Goal: Information Seeking & Learning: Learn about a topic

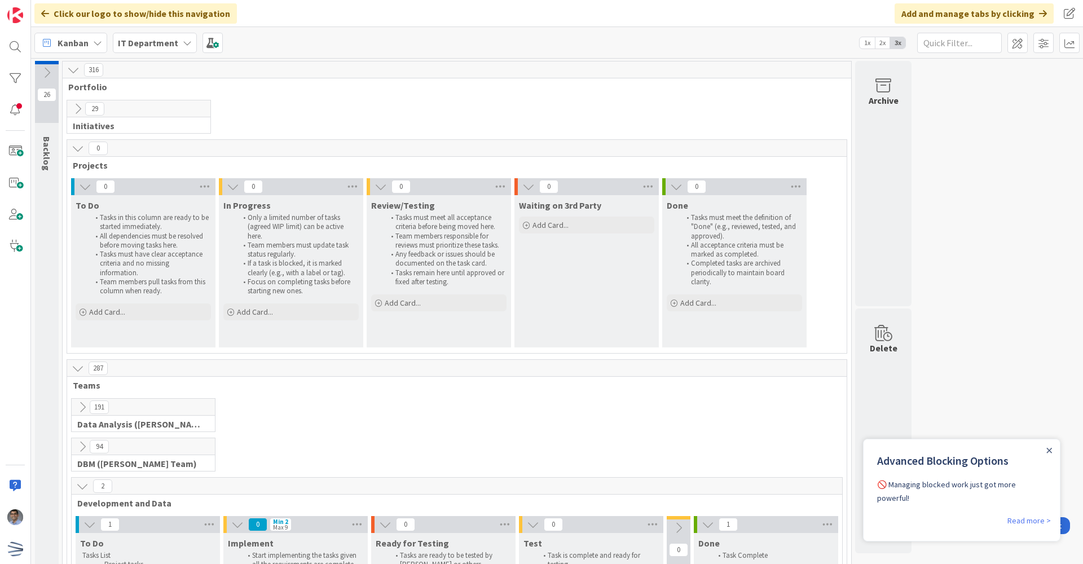
click at [80, 111] on icon at bounding box center [78, 109] width 12 height 12
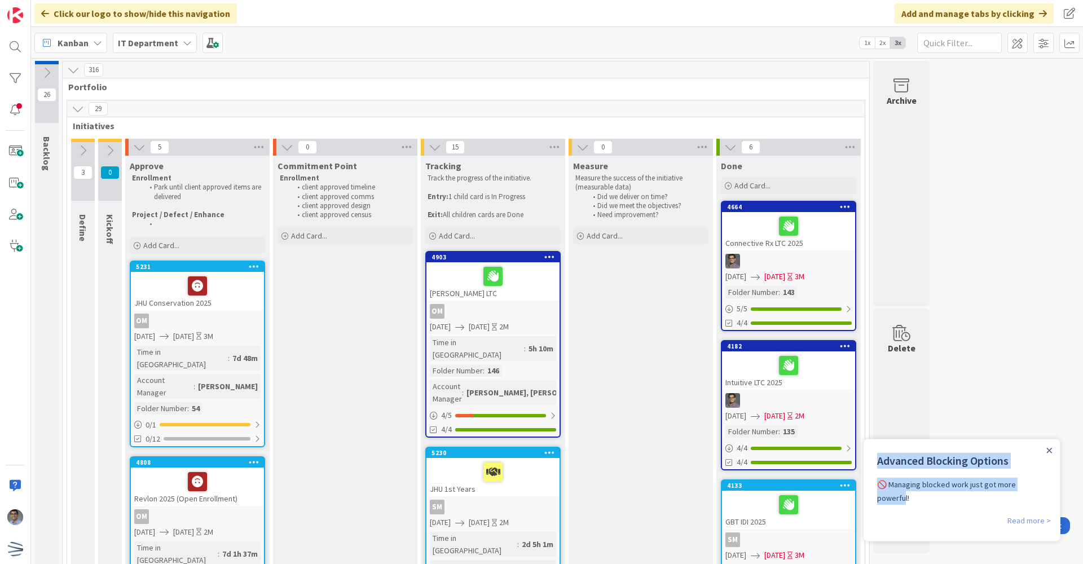
drag, startPoint x: 1048, startPoint y: 452, endPoint x: 1033, endPoint y: 502, distance: 52.5
click at [1033, 502] on div "Advanced Blocking Options 🚫 Managing blocked work just got more powerful! Read …" at bounding box center [961, 490] width 197 height 103
drag, startPoint x: 1033, startPoint y: 502, endPoint x: 1027, endPoint y: 507, distance: 7.6
click at [1027, 514] on link "Read more >" at bounding box center [1028, 521] width 43 height 14
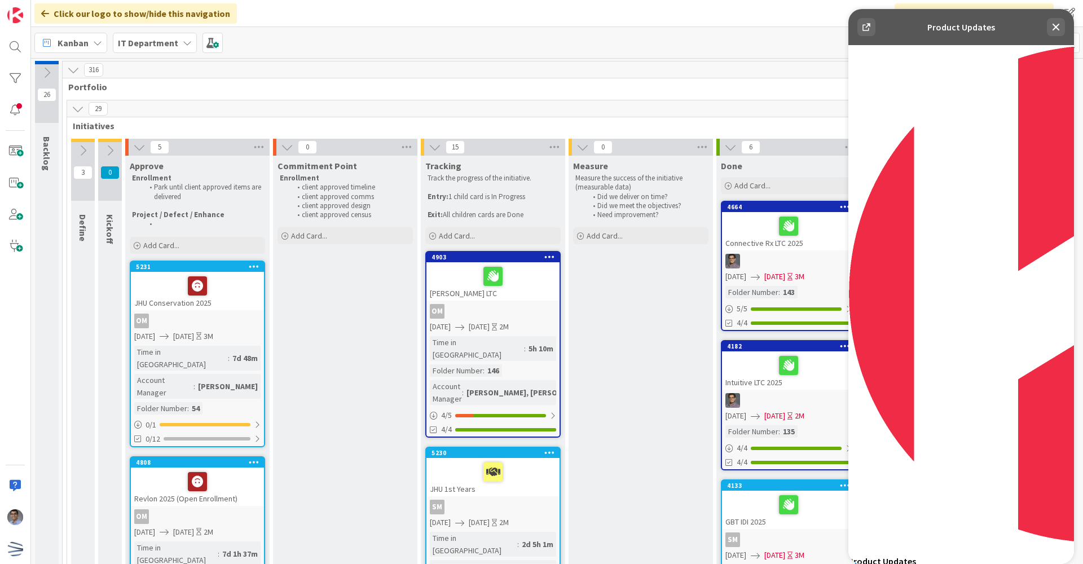
click at [1052, 29] on icon at bounding box center [1056, 27] width 14 height 14
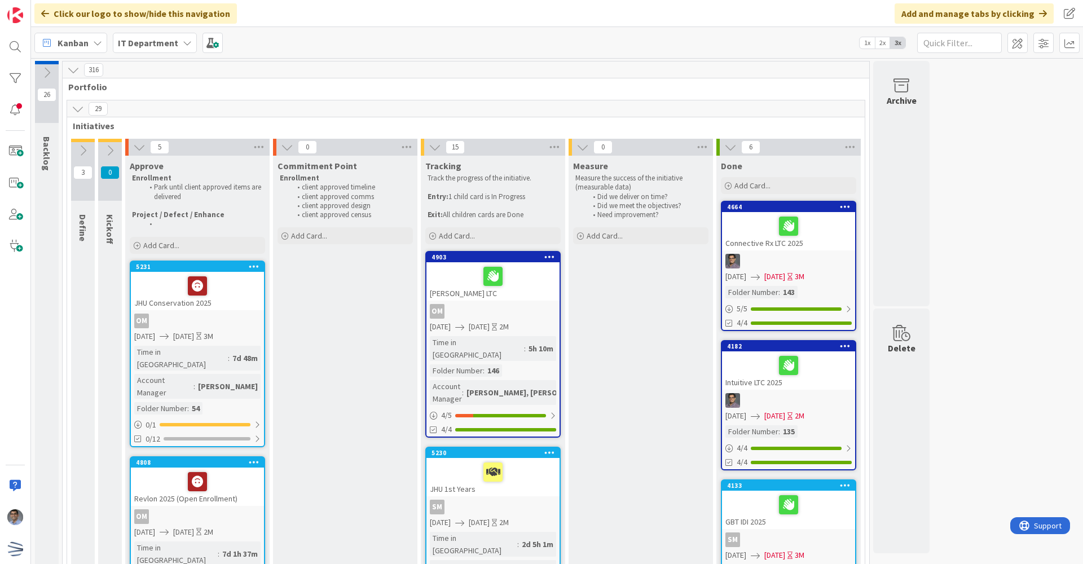
click at [78, 109] on icon at bounding box center [78, 109] width 12 height 12
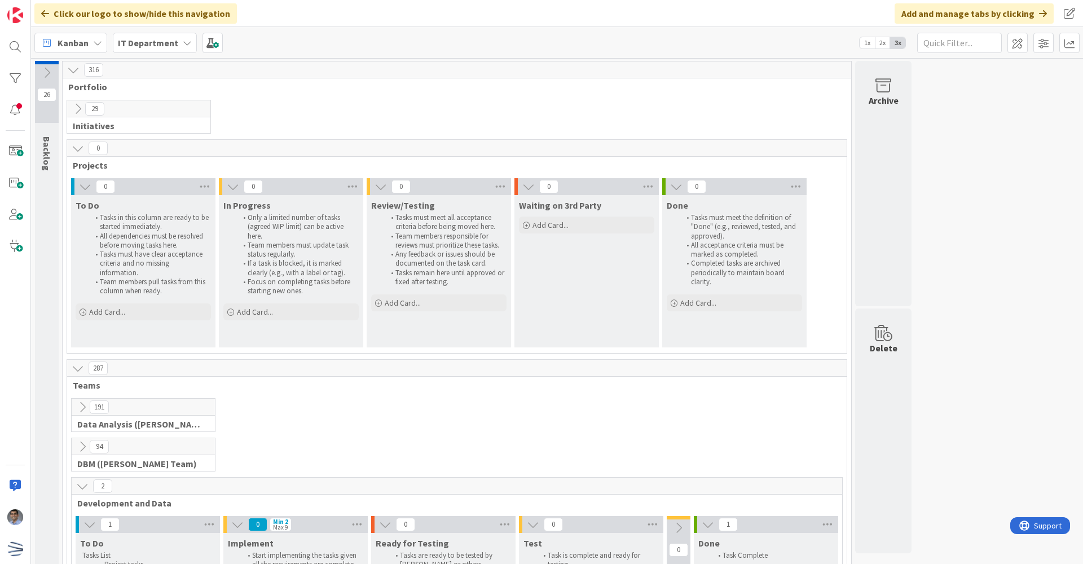
click at [78, 151] on icon at bounding box center [78, 148] width 12 height 12
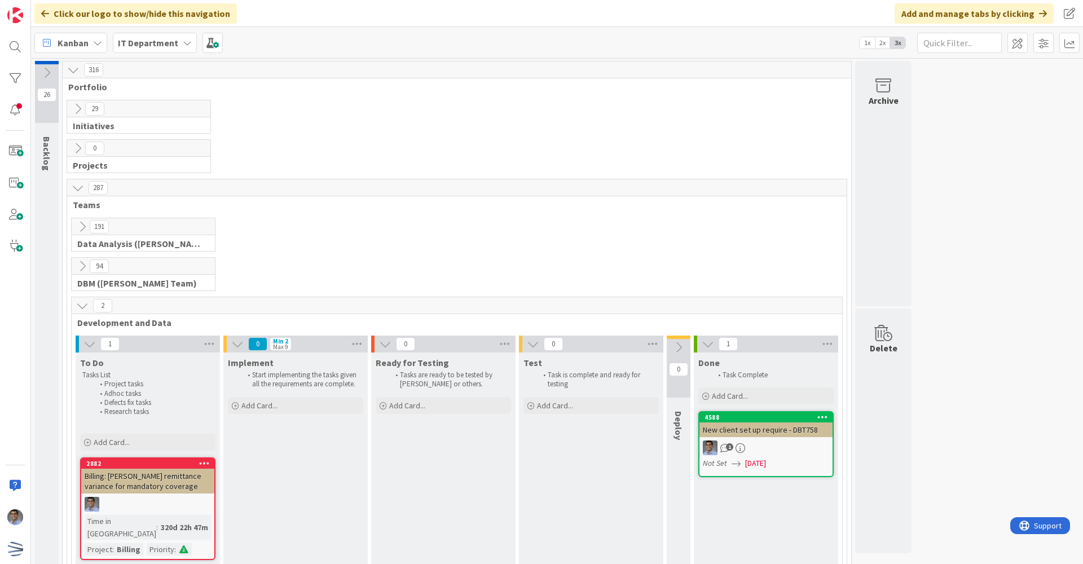
click at [82, 226] on icon at bounding box center [82, 227] width 12 height 12
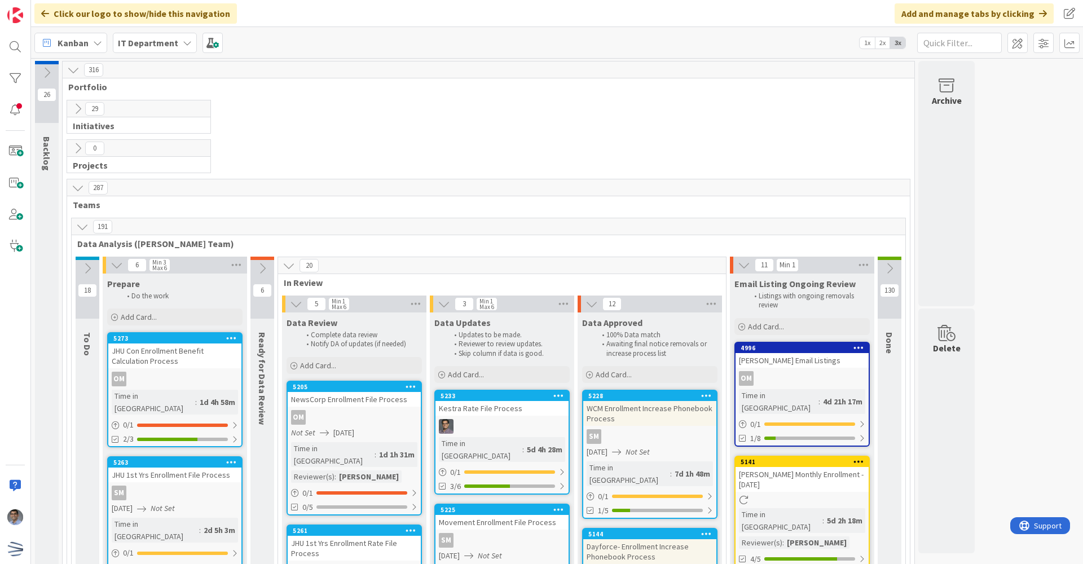
click at [77, 109] on icon at bounding box center [78, 109] width 12 height 12
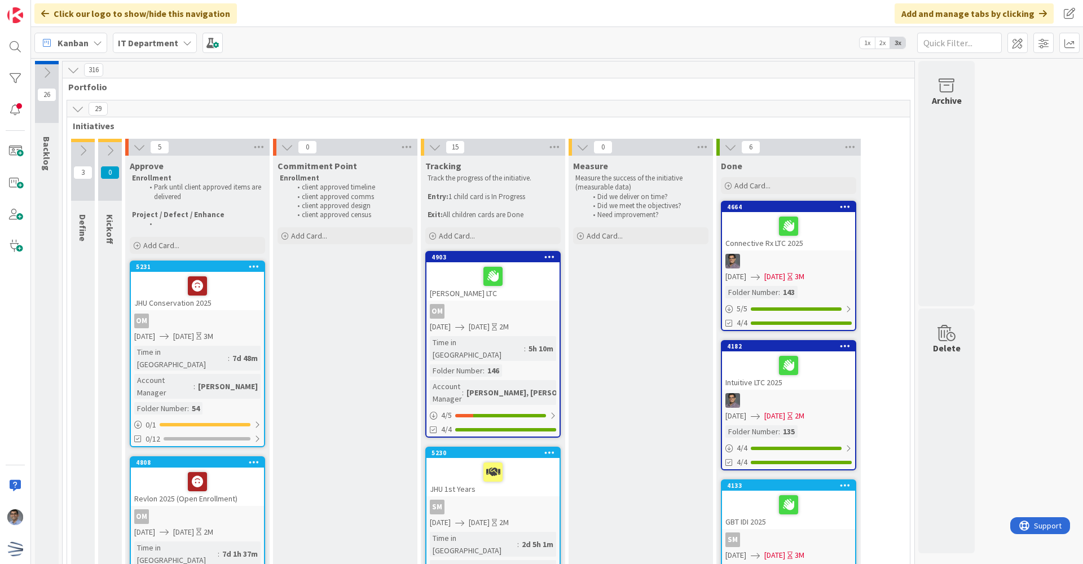
click at [80, 110] on icon at bounding box center [78, 109] width 12 height 12
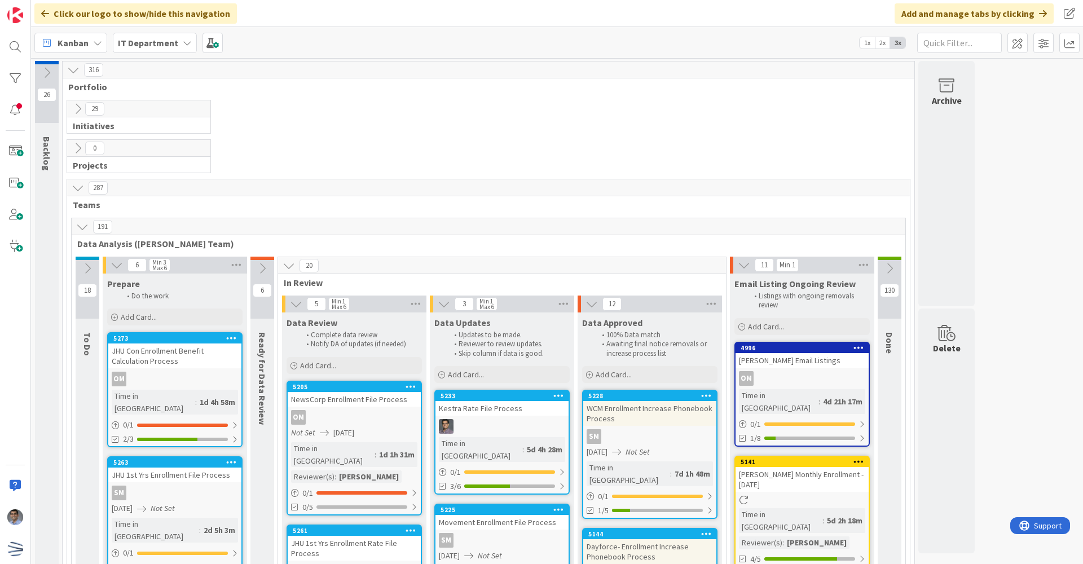
click at [86, 228] on icon at bounding box center [82, 227] width 12 height 12
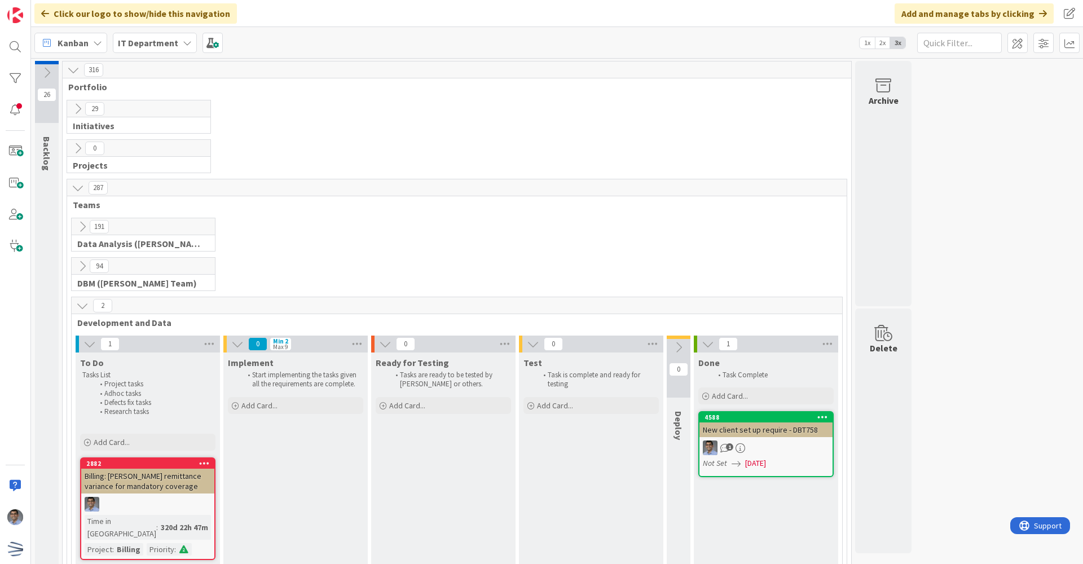
click at [84, 269] on icon at bounding box center [82, 266] width 12 height 12
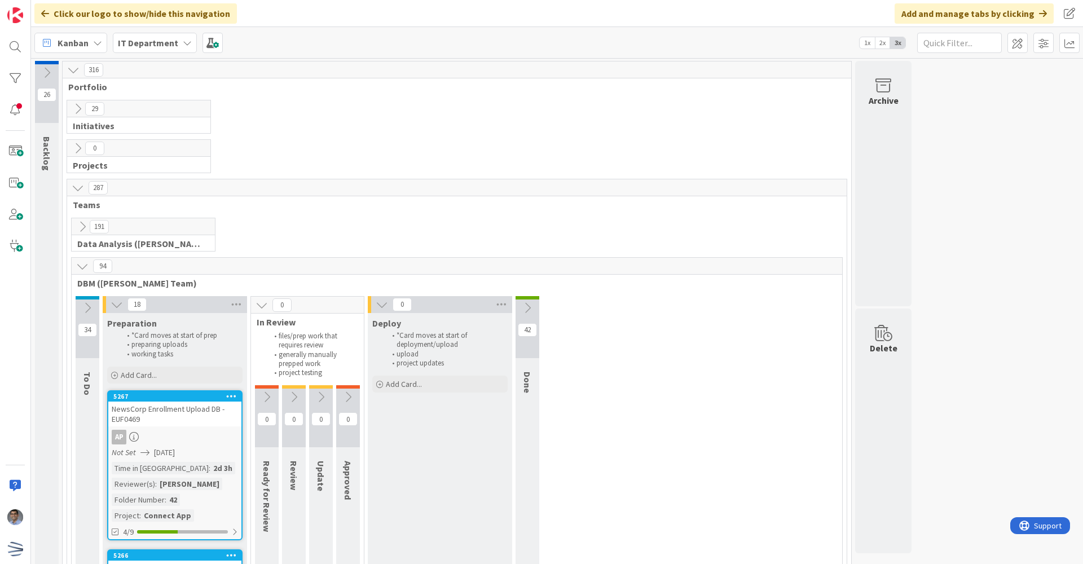
scroll to position [169, 0]
